Goal: Information Seeking & Learning: Find specific page/section

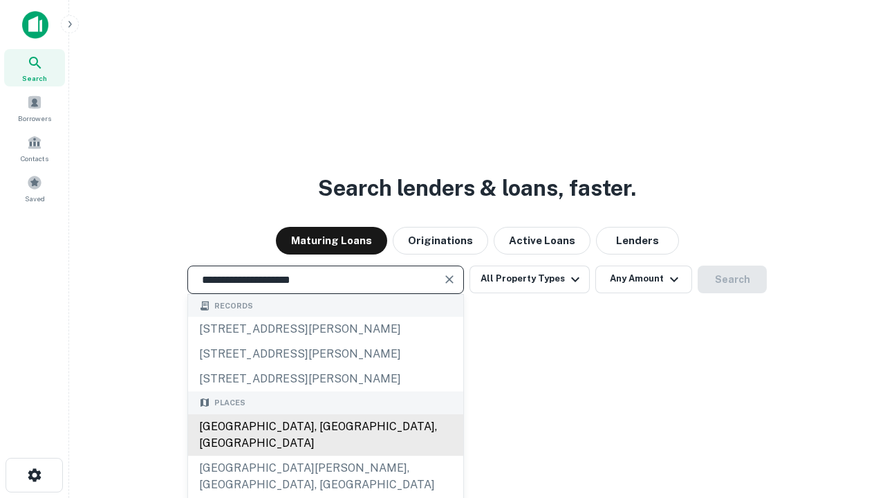
click at [325, 456] on div "[GEOGRAPHIC_DATA], [GEOGRAPHIC_DATA], [GEOGRAPHIC_DATA]" at bounding box center [325, 434] width 275 height 41
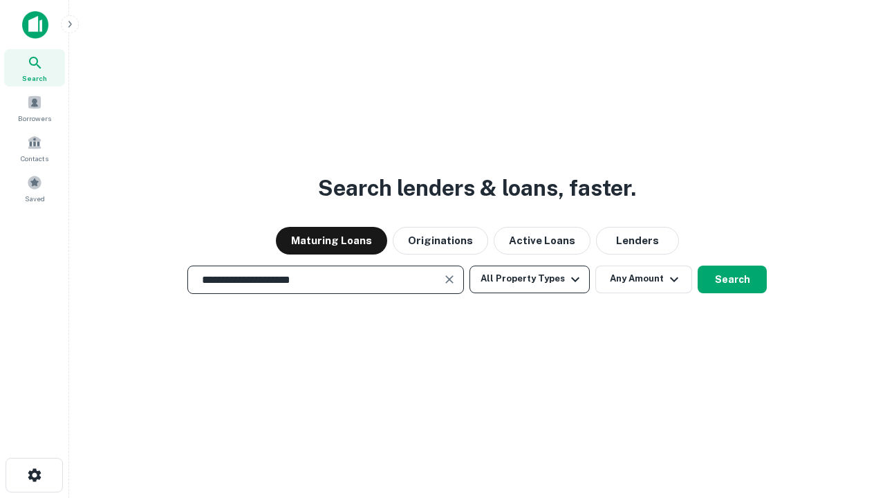
type input "**********"
click at [530, 279] on button "All Property Types" at bounding box center [530, 280] width 120 height 28
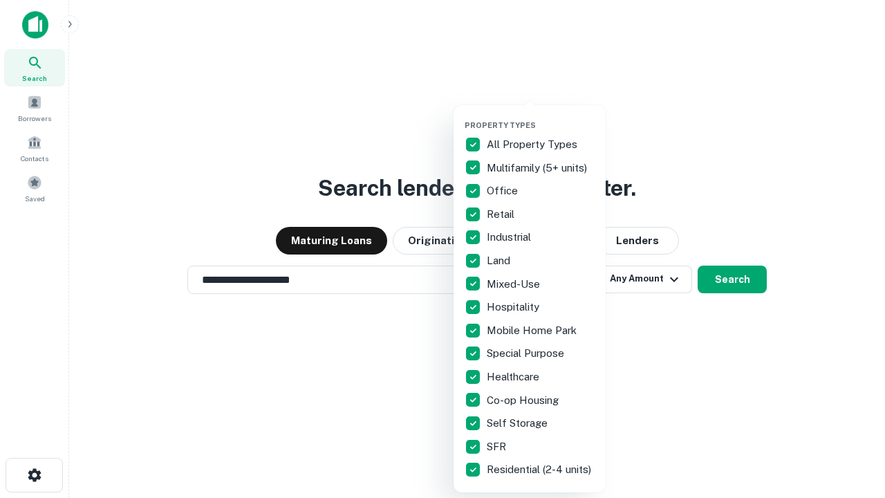
click at [541, 116] on button "button" at bounding box center [541, 116] width 152 height 1
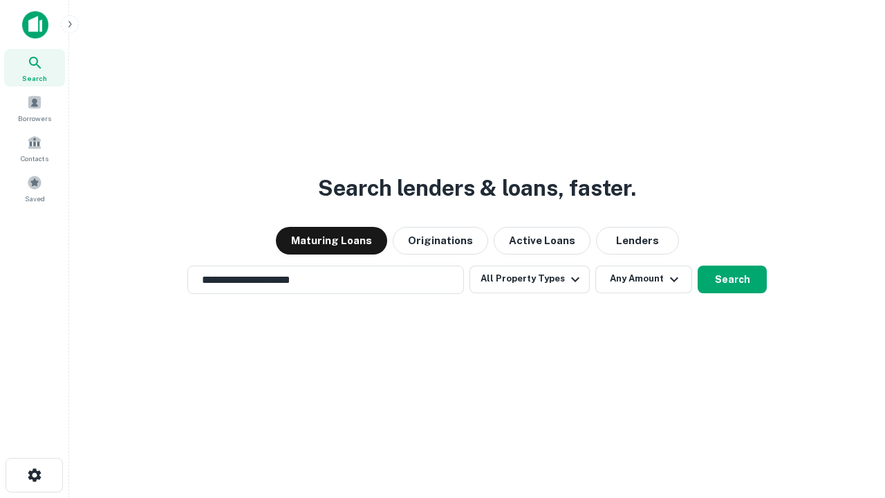
scroll to position [8, 167]
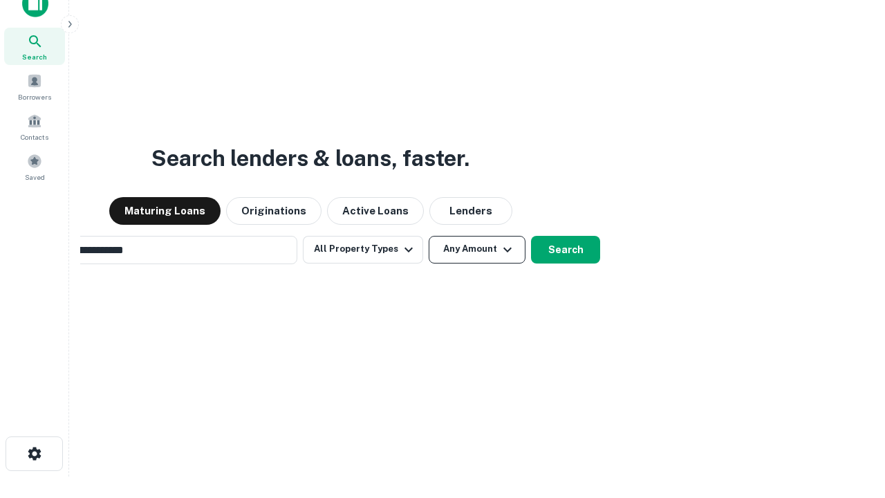
click at [429, 236] on button "Any Amount" at bounding box center [477, 250] width 97 height 28
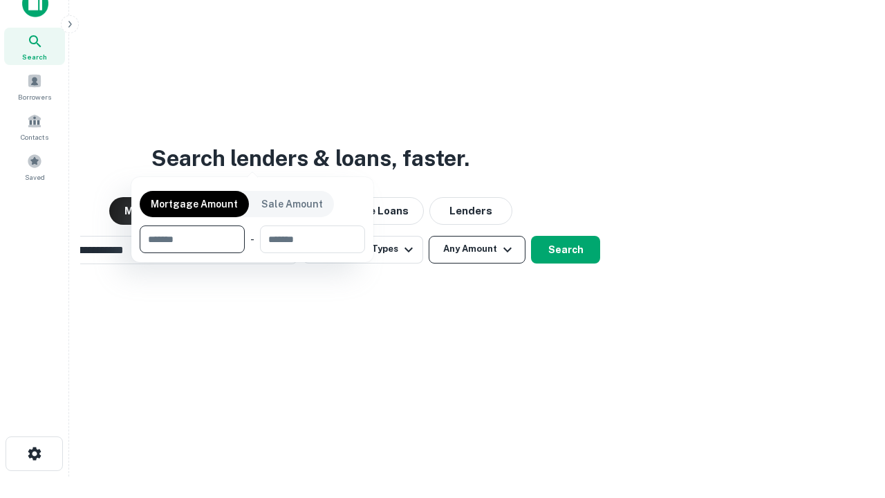
scroll to position [100, 391]
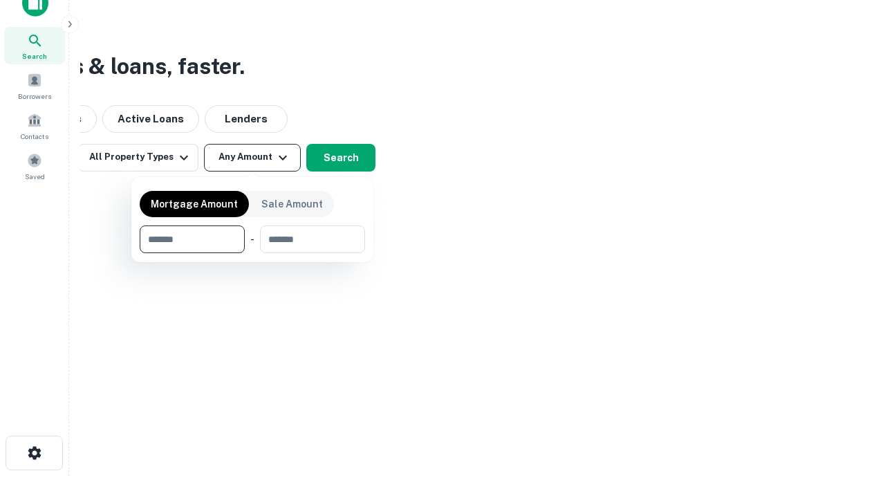
type input "*******"
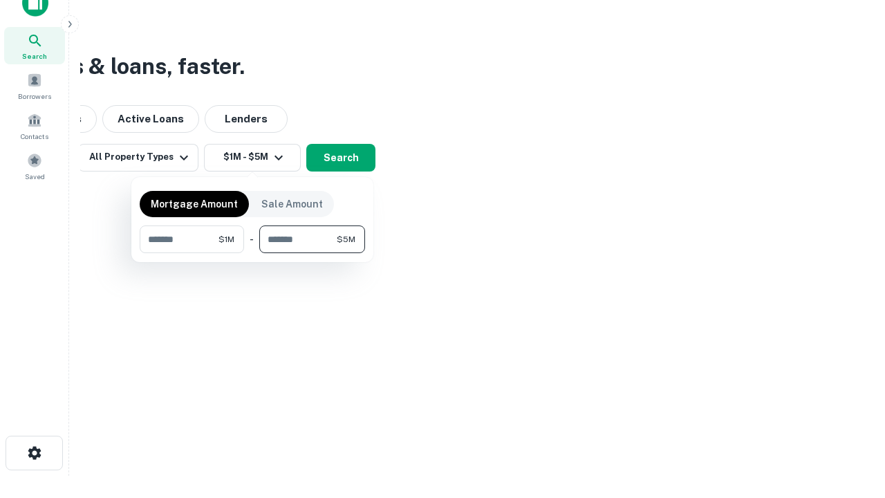
type input "*******"
click at [252, 253] on button "button" at bounding box center [252, 253] width 225 height 1
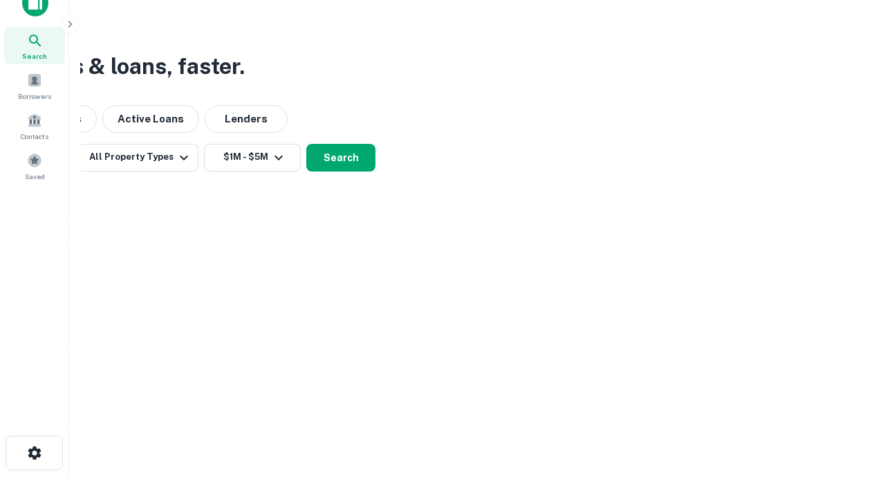
scroll to position [8, 255]
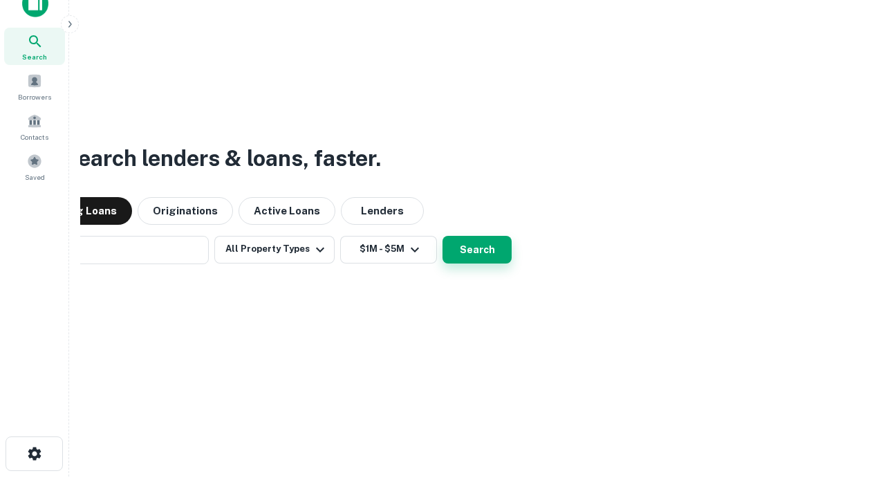
click at [443, 236] on button "Search" at bounding box center [477, 250] width 69 height 28
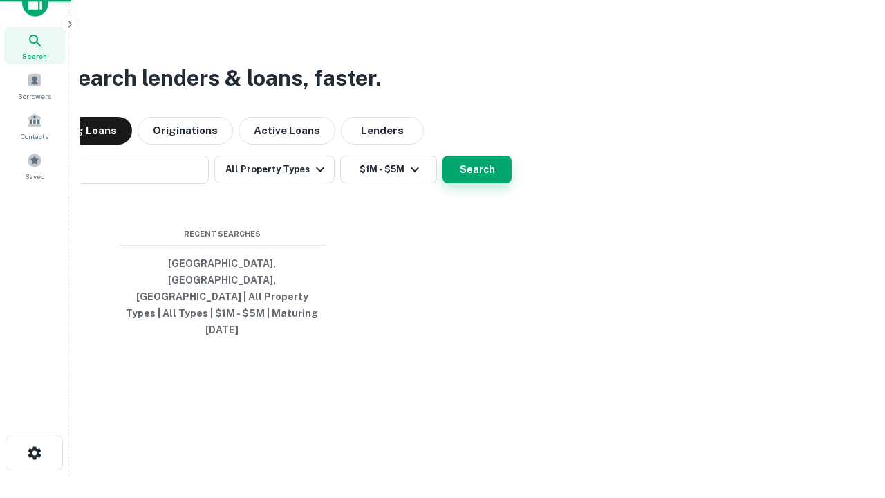
scroll to position [37, 391]
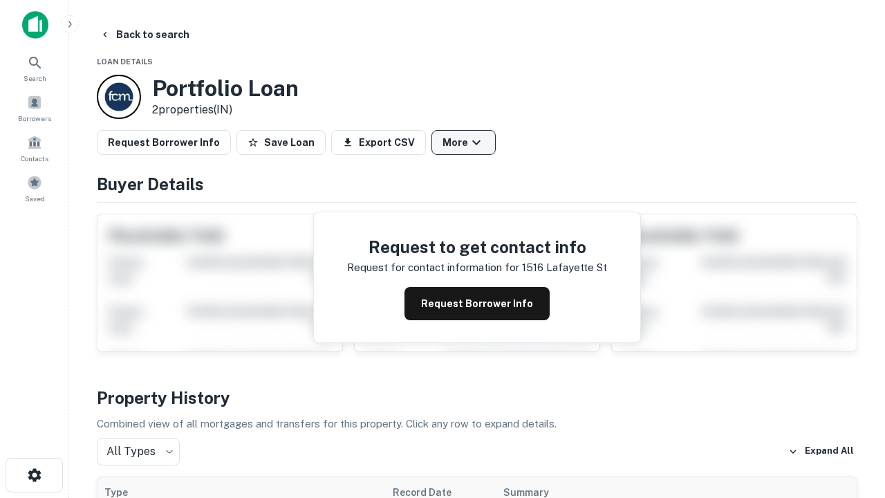
click at [463, 142] on button "More" at bounding box center [464, 142] width 64 height 25
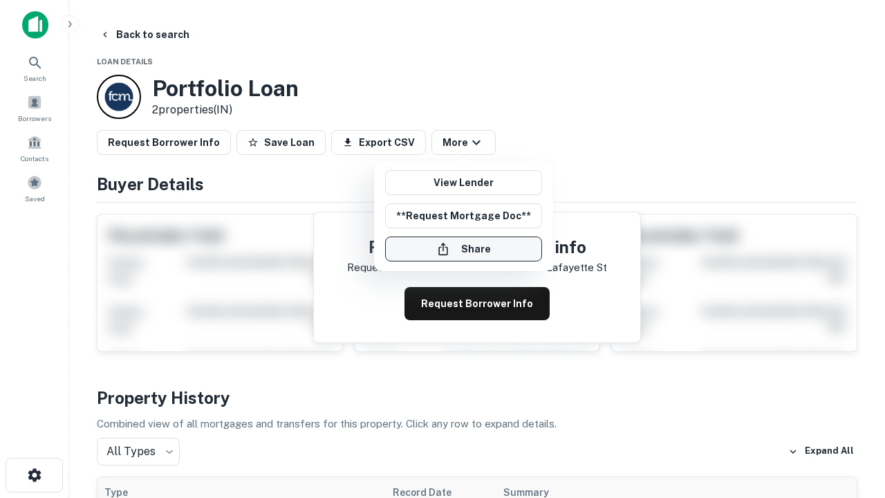
click at [463, 249] on button "Share" at bounding box center [463, 249] width 157 height 25
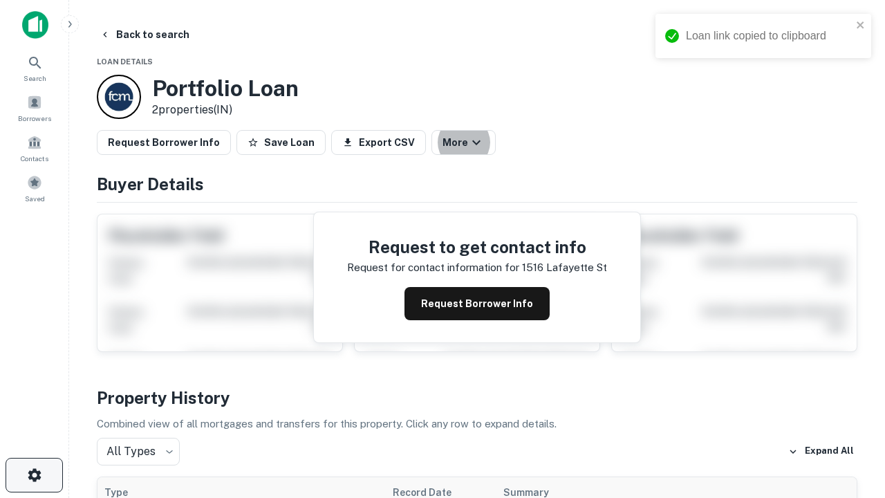
click at [34, 475] on icon "button" at bounding box center [34, 475] width 17 height 17
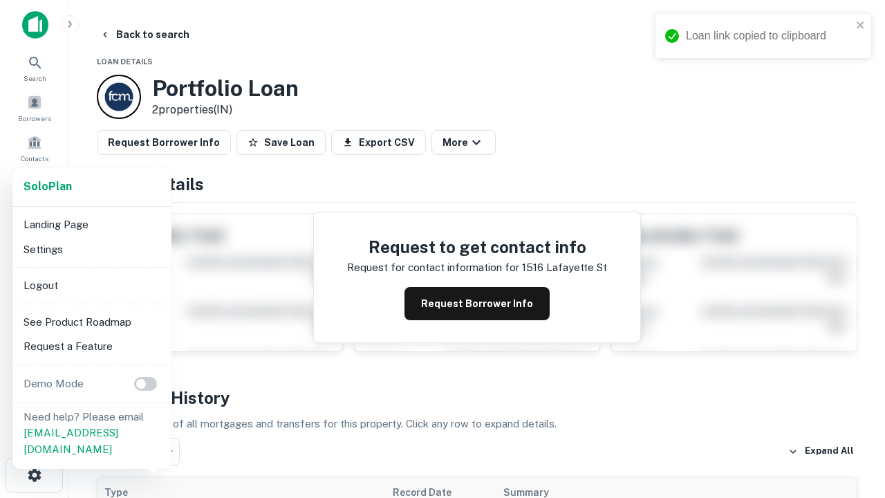
click at [91, 285] on li "Logout" at bounding box center [92, 285] width 148 height 25
